Goal: Information Seeking & Learning: Learn about a topic

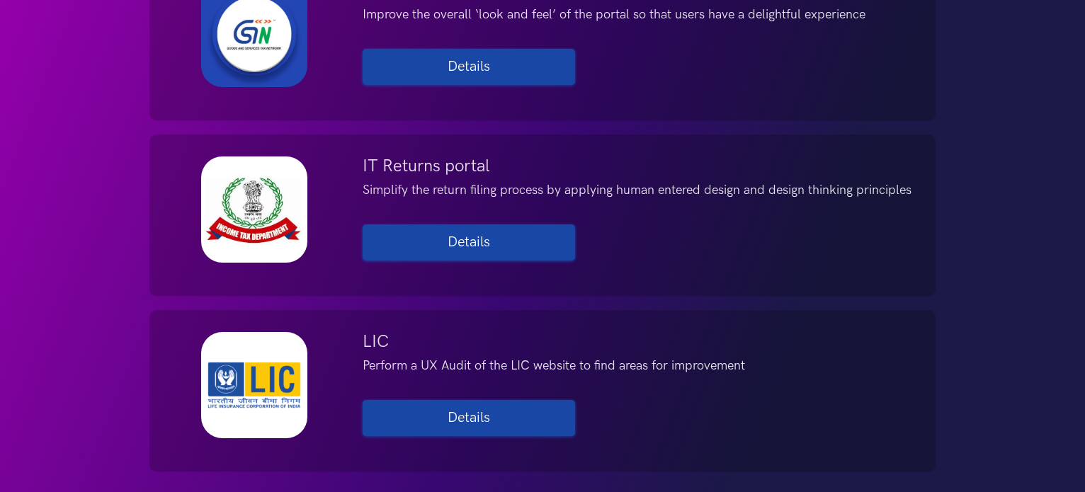
scroll to position [1982, 0]
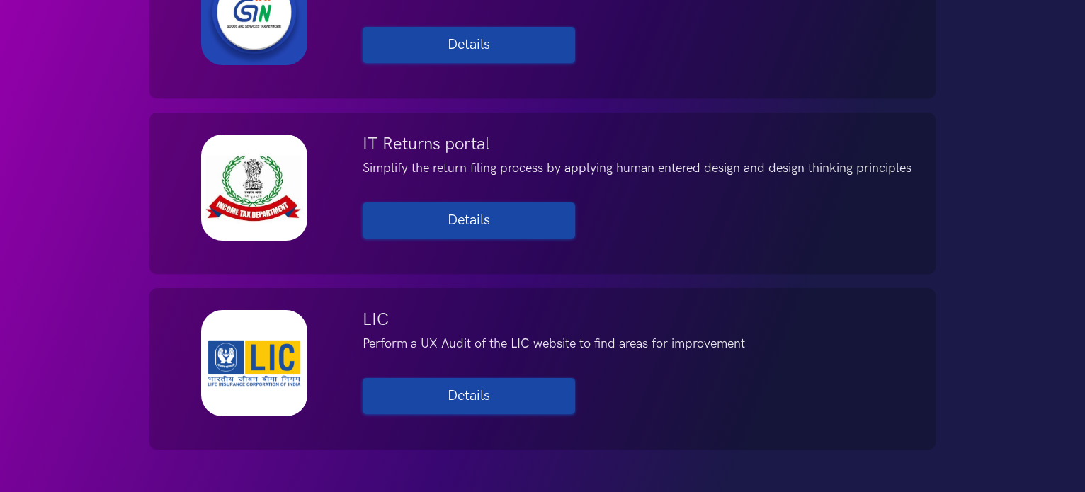
click at [430, 199] on div "IT Returns portal Simplify the return filing process by applying human entered …" at bounding box center [638, 189] width 573 height 108
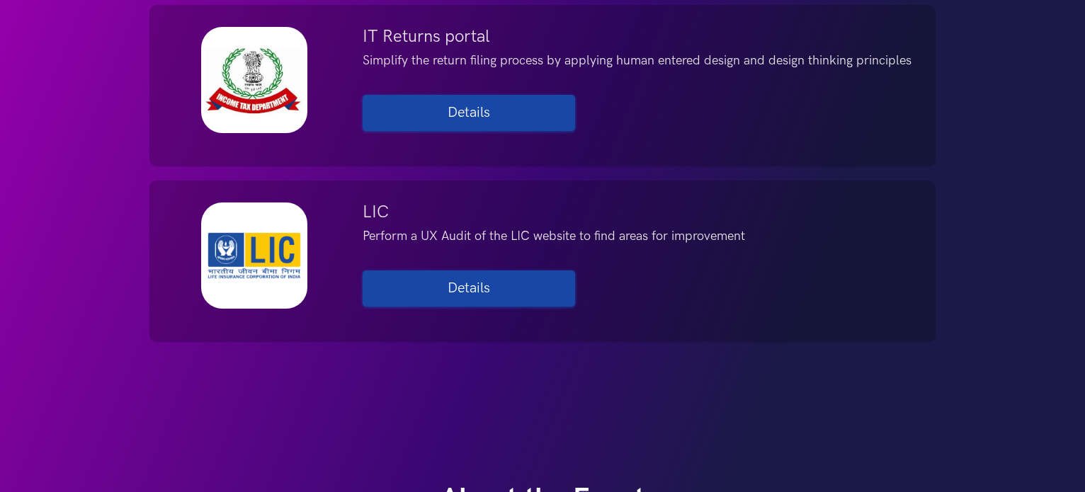
scroll to position [2124, 0]
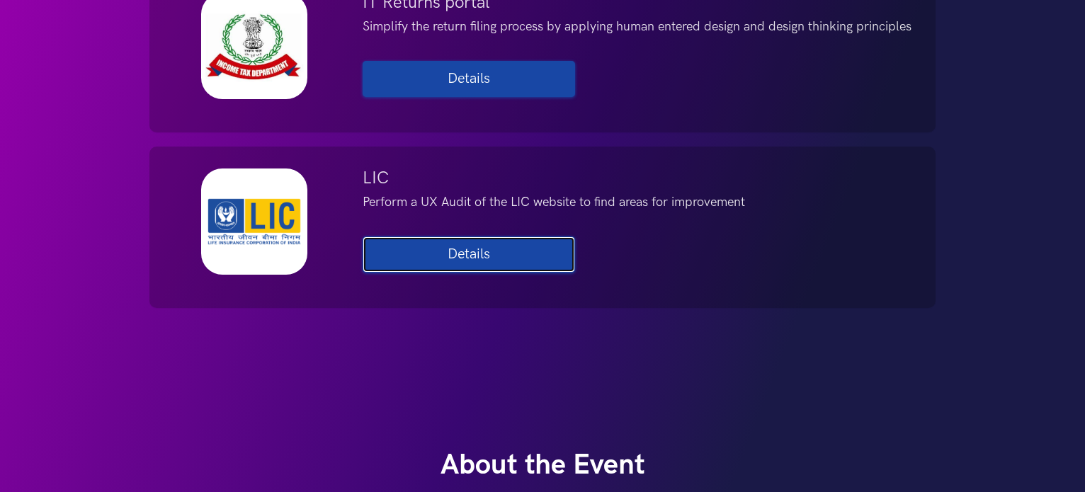
click at [532, 271] on link "Details" at bounding box center [468, 254] width 212 height 36
click at [471, 248] on link "Details" at bounding box center [468, 254] width 212 height 36
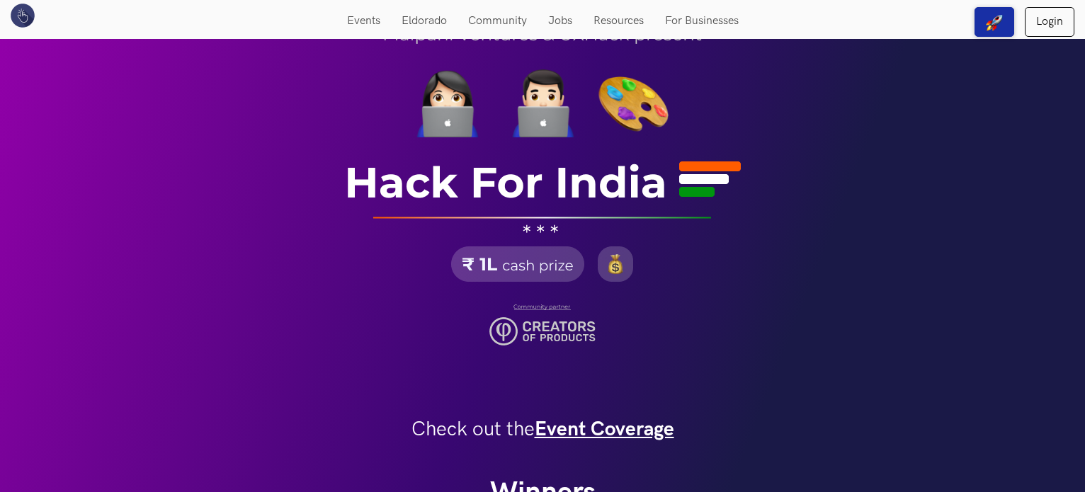
scroll to position [0, 0]
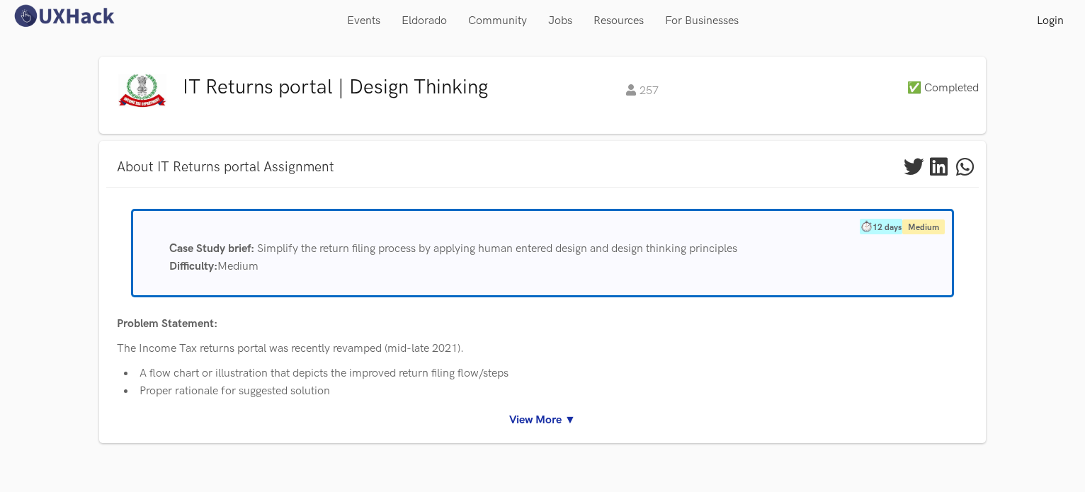
click at [942, 101] on li "✅ Completed" at bounding box center [905, 91] width 145 height 23
click at [949, 90] on label "✅ Completed" at bounding box center [943, 88] width 72 height 17
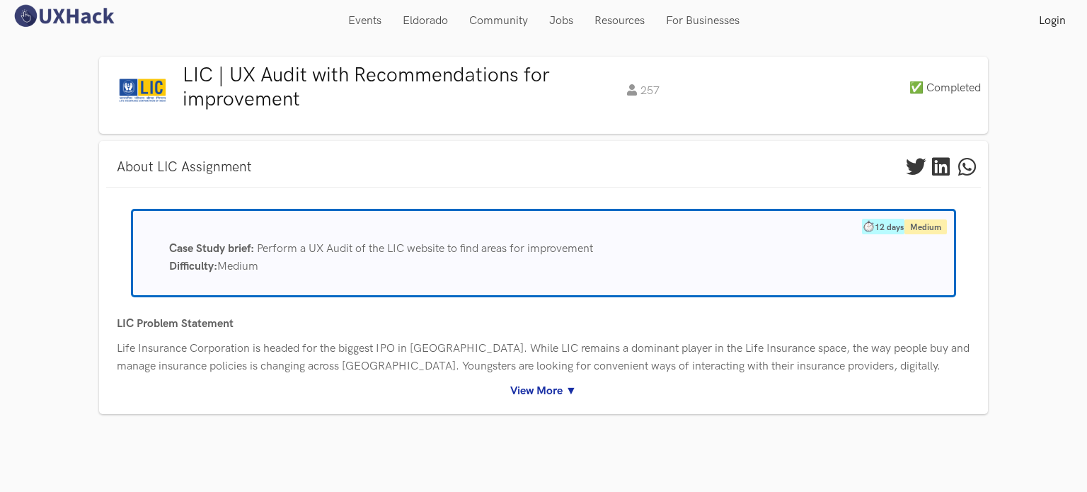
click at [540, 378] on div "12 days Medium Case Study brief: Perform a UX Audit of the LIC website to find …" at bounding box center [544, 304] width 854 height 191
click at [543, 384] on link "View More ▼" at bounding box center [544, 391] width 854 height 18
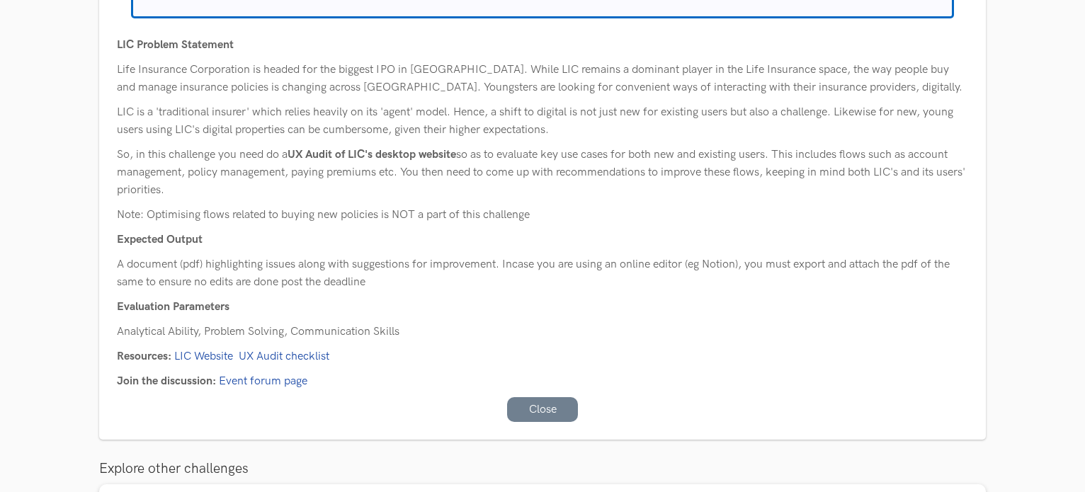
scroll to position [283, 0]
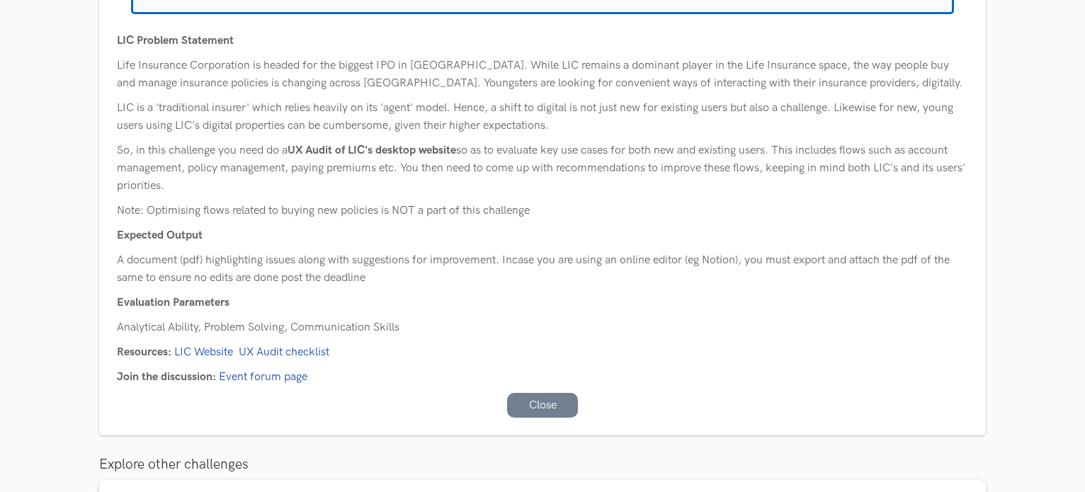
click at [258, 350] on link "UX Audit checklist" at bounding box center [284, 351] width 91 height 13
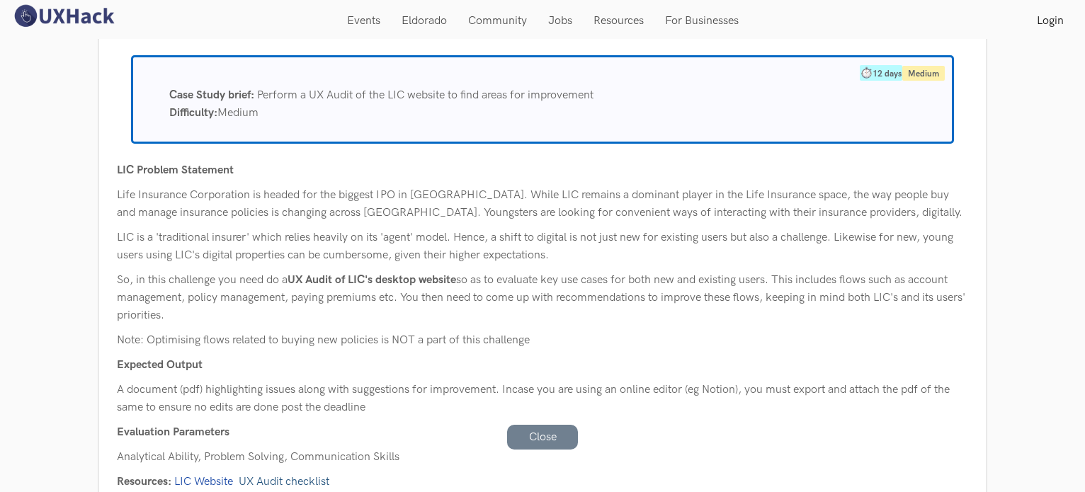
scroll to position [0, 0]
